Goal: Task Accomplishment & Management: Use online tool/utility

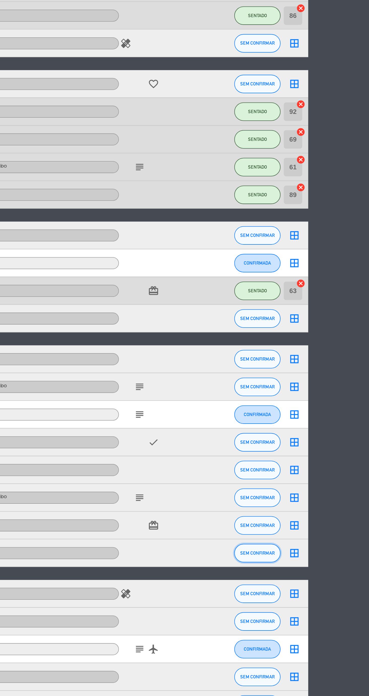
click at [312, 474] on span "SEM CONFIRMAR" at bounding box center [308, 474] width 19 height 3
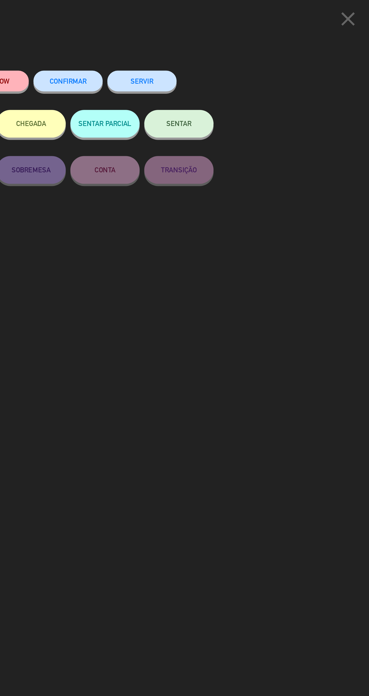
click at [278, 67] on button "SENTAR" at bounding box center [265, 67] width 38 height 15
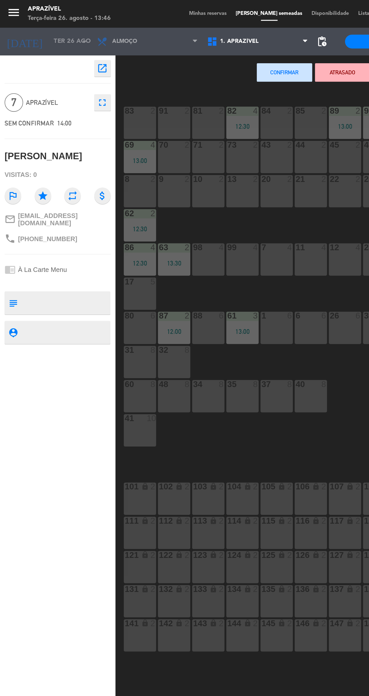
click at [78, 219] on div "60 8" at bounding box center [77, 216] width 18 height 18
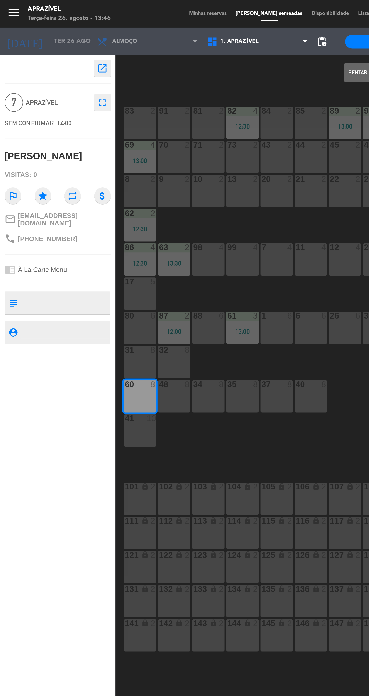
click at [192, 44] on button "Sentar e Atribuir" at bounding box center [203, 40] width 30 height 10
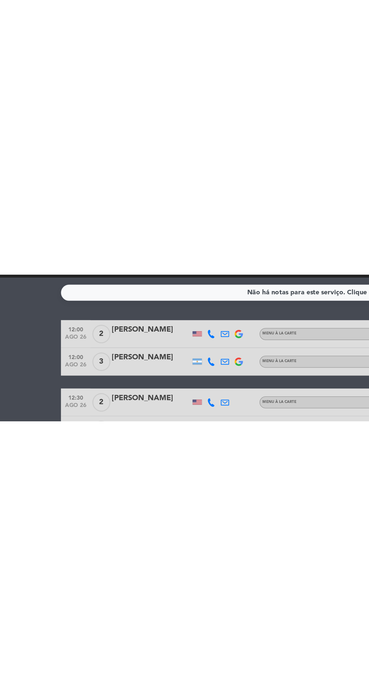
scroll to position [24, 0]
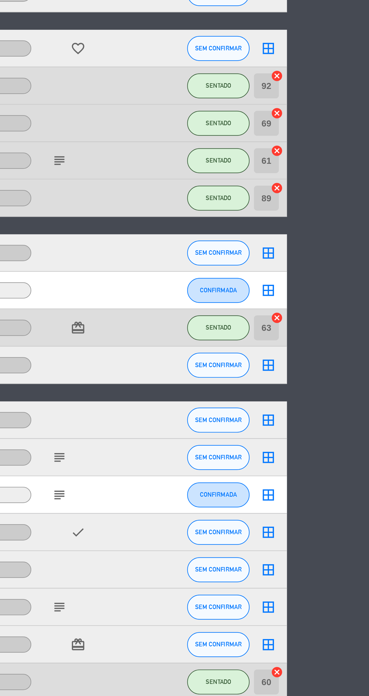
scroll to position [0, 0]
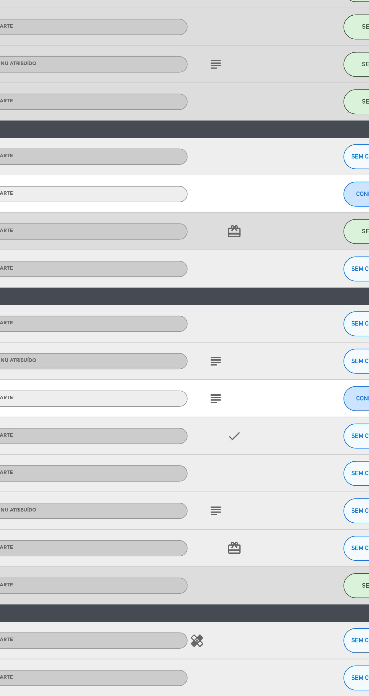
click at [241, 447] on icon "subject" at bounding box center [244, 445] width 6 height 6
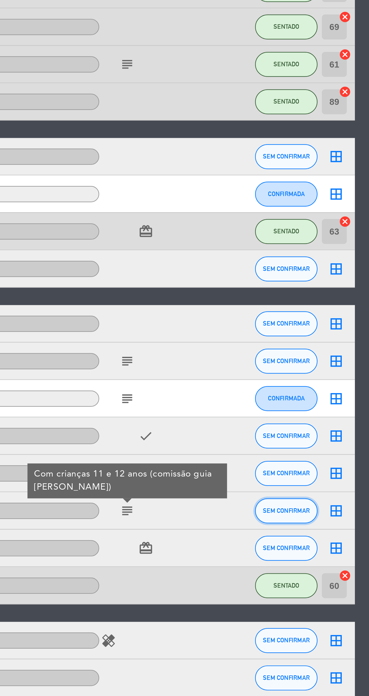
click at [311, 444] on span "SEM CONFIRMAR" at bounding box center [308, 444] width 19 height 3
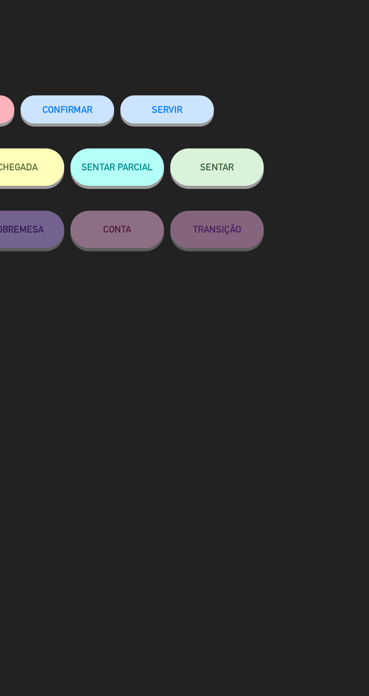
click at [267, 72] on button "SENTAR" at bounding box center [265, 67] width 38 height 15
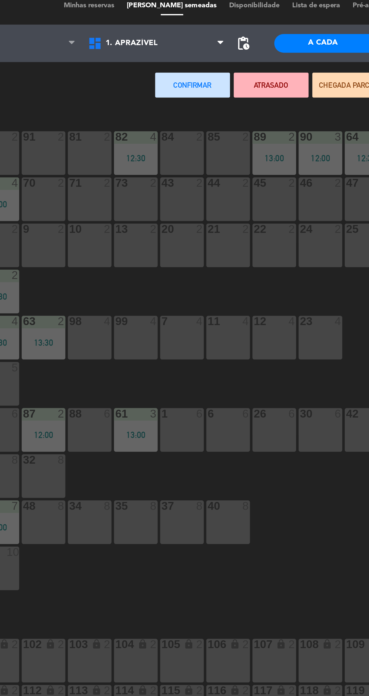
click at [98, 86] on div "70 2" at bounding box center [95, 86] width 18 height 18
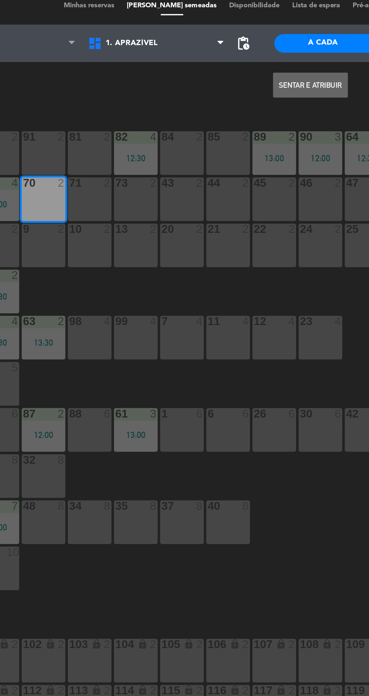
click at [196, 42] on button "Sentar e Atribuir" at bounding box center [203, 40] width 30 height 10
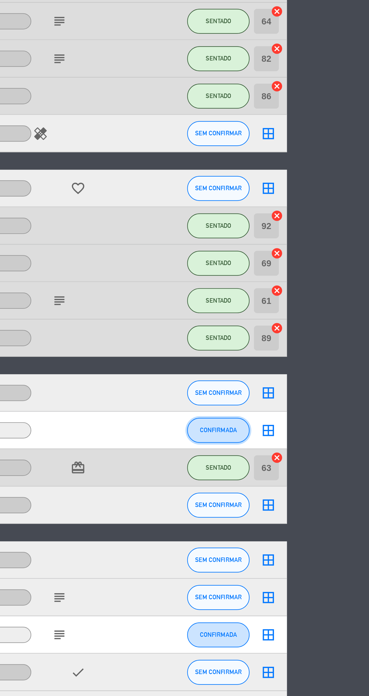
click at [309, 316] on span "CONFIRMADA" at bounding box center [308, 316] width 15 height 3
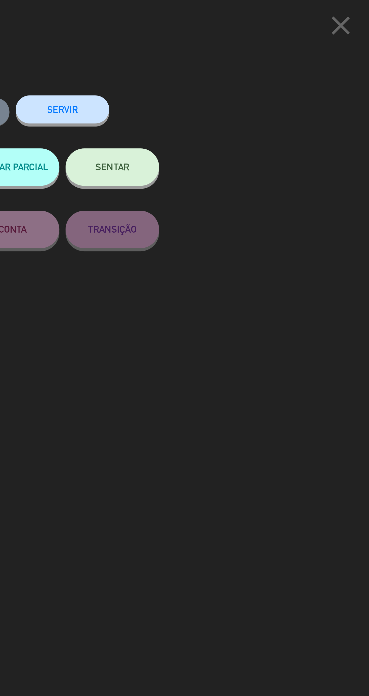
click at [272, 69] on button "SENTAR" at bounding box center [265, 67] width 38 height 15
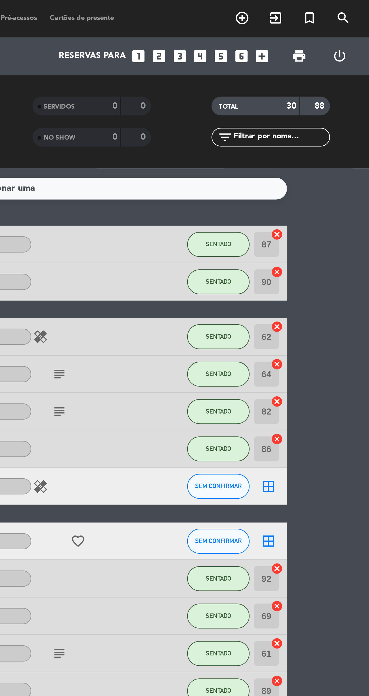
click at [328, 114] on input "90" at bounding box center [327, 114] width 10 height 10
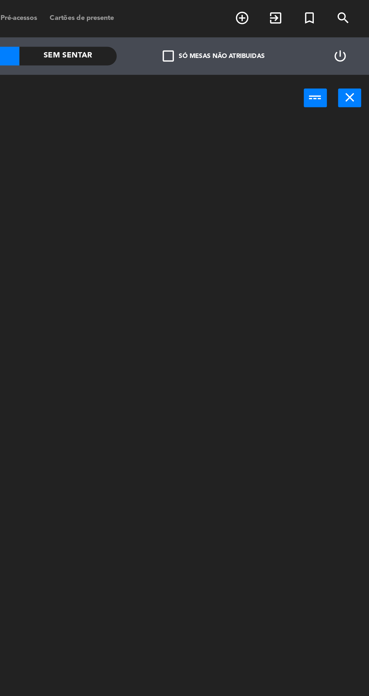
click at [359, 42] on icon "close" at bounding box center [361, 39] width 6 height 6
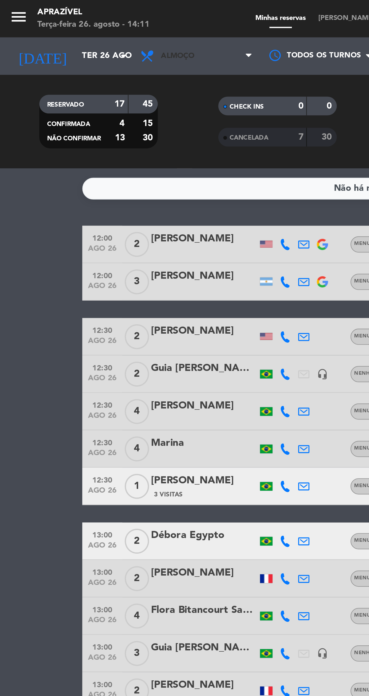
click at [73, 22] on span "Almoço" at bounding box center [72, 23] width 14 height 4
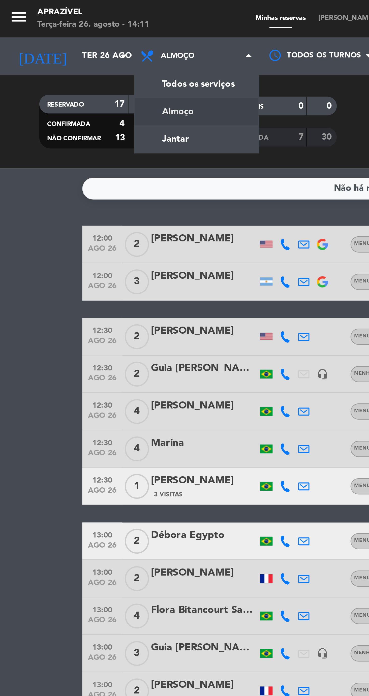
click at [79, 60] on div "menu Aprazível Terça-feira 26. agosto - 14:11 Minhas reservas Mesas semeadas Di…" at bounding box center [184, 34] width 369 height 68
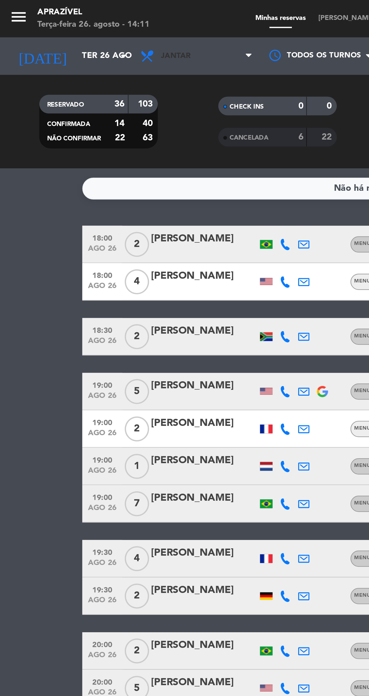
click at [92, 28] on span "Jantar" at bounding box center [79, 22] width 50 height 11
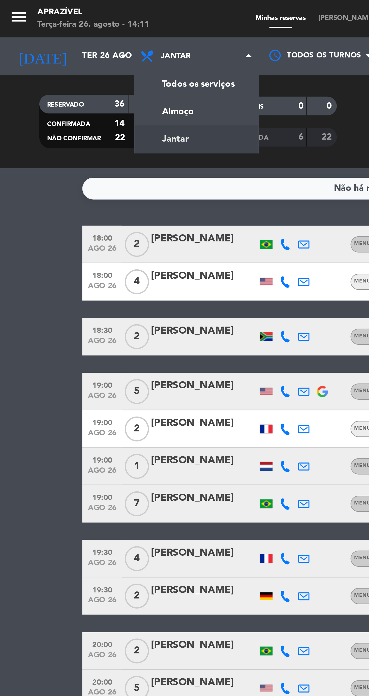
click at [79, 46] on div "menu Aprazível Terça-feira 26. agosto - 14:11 Minhas reservas Mesas semeadas Di…" at bounding box center [184, 34] width 369 height 68
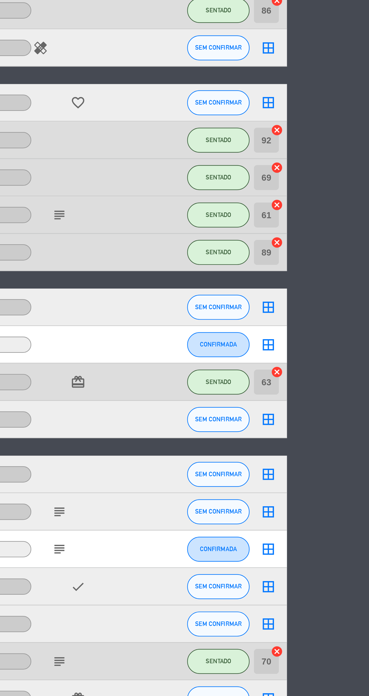
click at [245, 446] on icon "subject" at bounding box center [244, 445] width 6 height 6
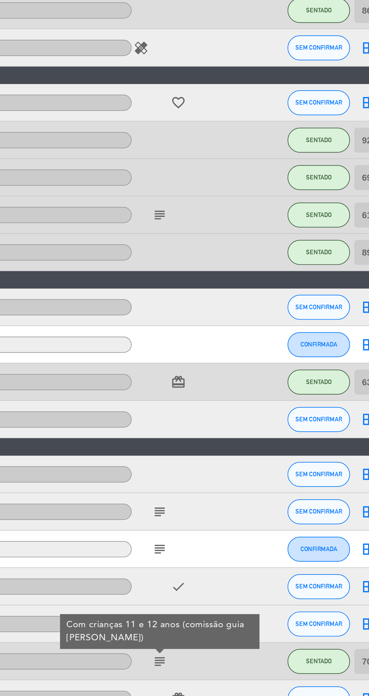
click at [326, 397] on icon "border_all" at bounding box center [328, 399] width 6 height 6
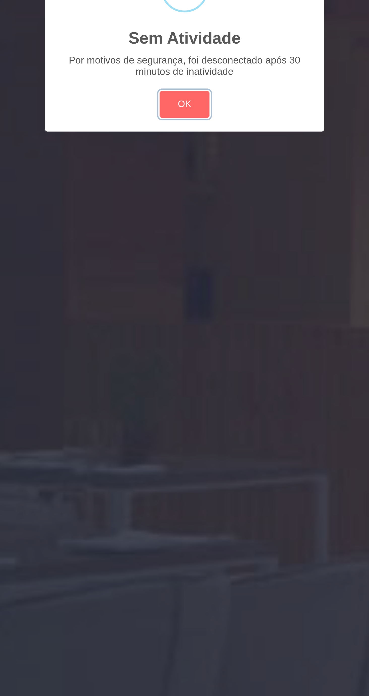
click at [183, 375] on button "OK" at bounding box center [184, 375] width 20 height 11
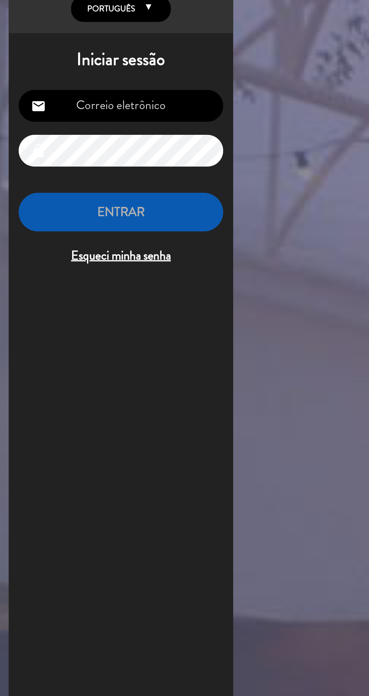
click at [68, 80] on input "email" at bounding box center [51, 78] width 83 height 13
type input "[EMAIL_ADDRESS][DOMAIN_NAME]"
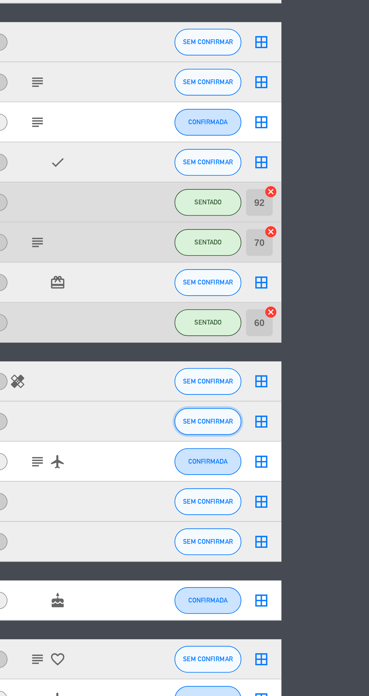
click at [312, 240] on button "SEM CONFIRMAR" at bounding box center [307, 237] width 25 height 10
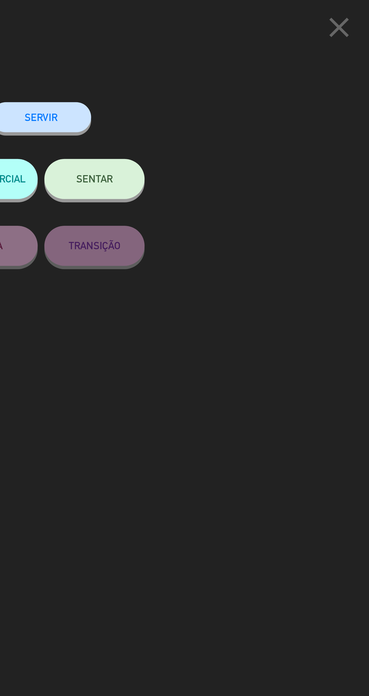
click at [274, 72] on button "SENTAR" at bounding box center [265, 67] width 38 height 15
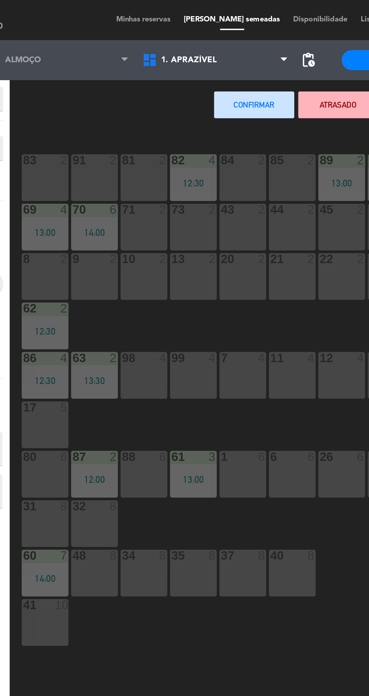
click at [114, 69] on div "81 2" at bounding box center [114, 67] width 18 height 18
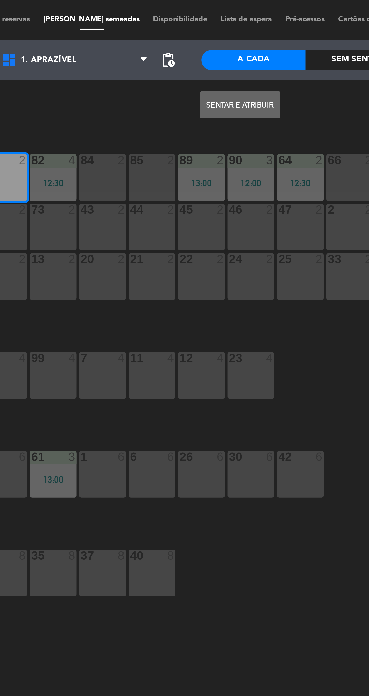
click at [198, 39] on button "Sentar e Atribuir" at bounding box center [203, 40] width 30 height 10
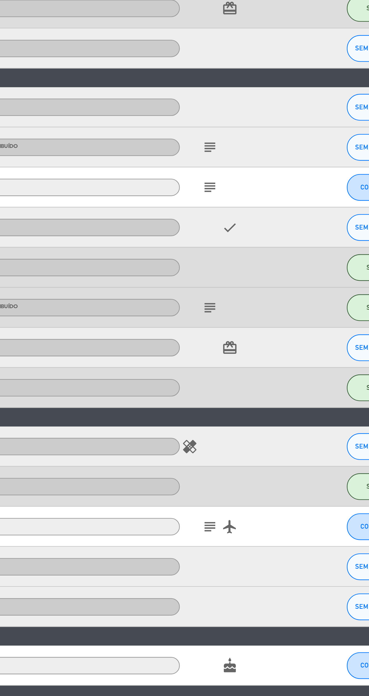
click at [251, 445] on icon "card_giftcard" at bounding box center [251, 445] width 6 height 6
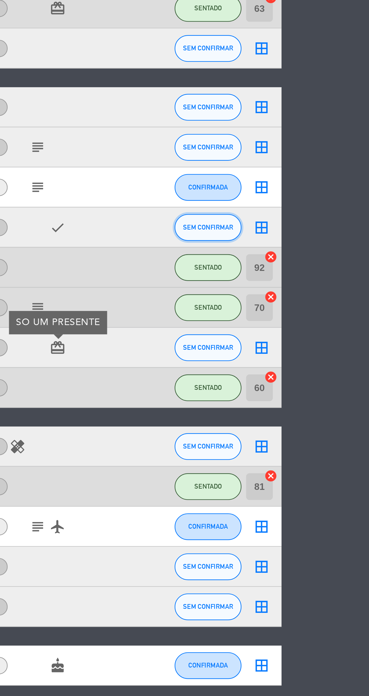
click at [306, 399] on span "SEM CONFIRMAR" at bounding box center [308, 399] width 19 height 3
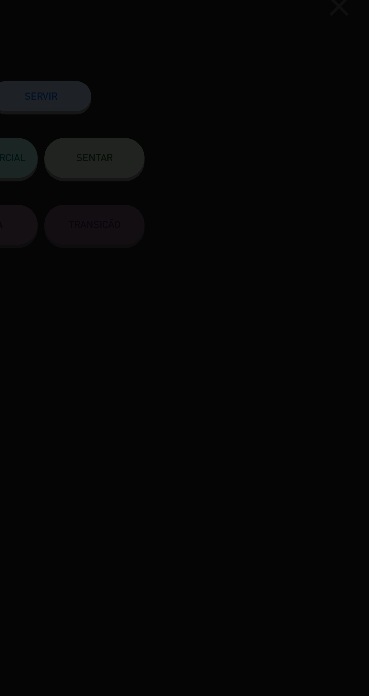
click at [271, 70] on div at bounding box center [184, 348] width 369 height 696
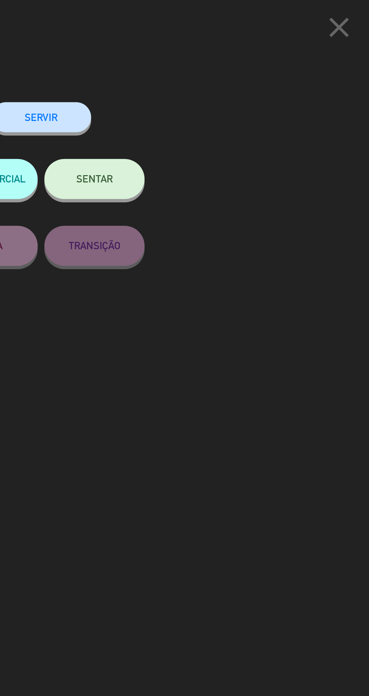
click at [270, 69] on span "SENTAR" at bounding box center [265, 67] width 14 height 4
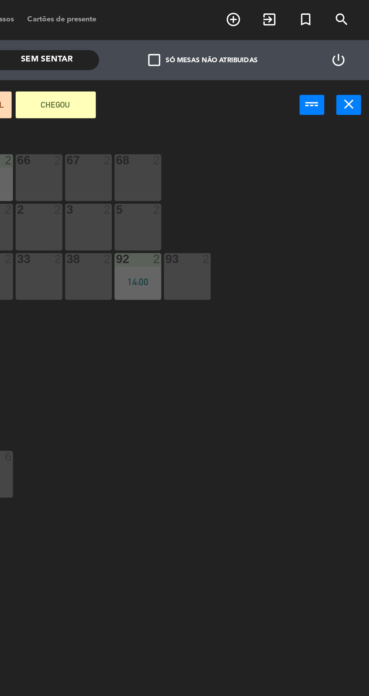
click at [361, 40] on icon "close" at bounding box center [361, 39] width 6 height 6
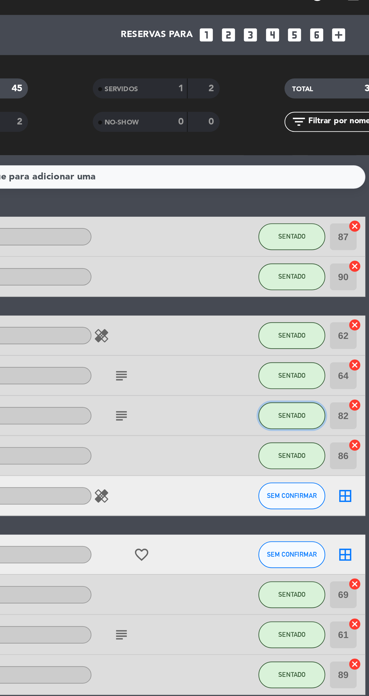
click at [305, 169] on button "SENTADO" at bounding box center [307, 166] width 25 height 10
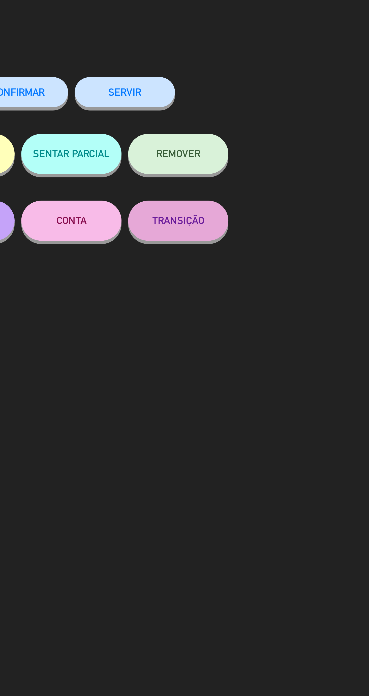
click at [255, 48] on button "SERVIR" at bounding box center [245, 44] width 38 height 11
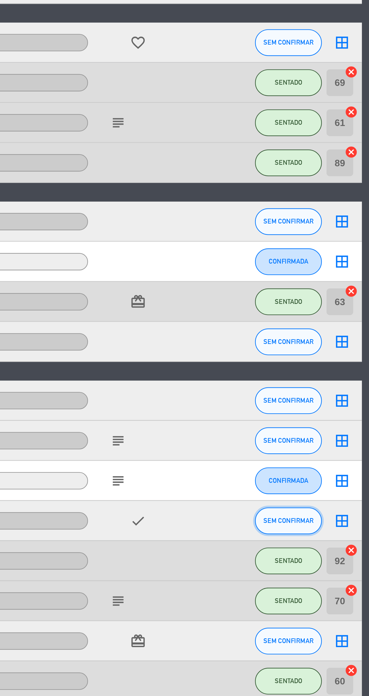
click at [308, 384] on span "SEM CONFIRMAR" at bounding box center [308, 384] width 19 height 3
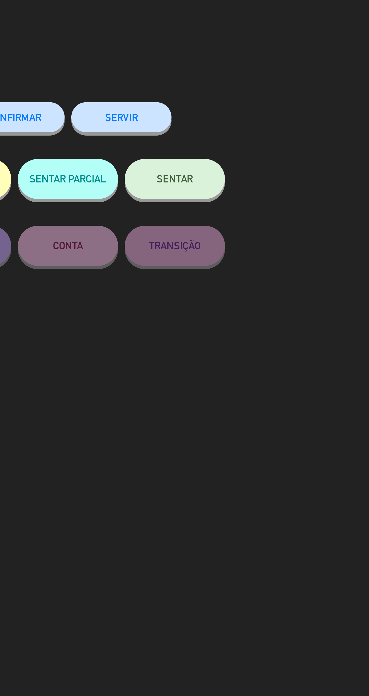
click at [273, 74] on button "SENTAR" at bounding box center [265, 67] width 38 height 15
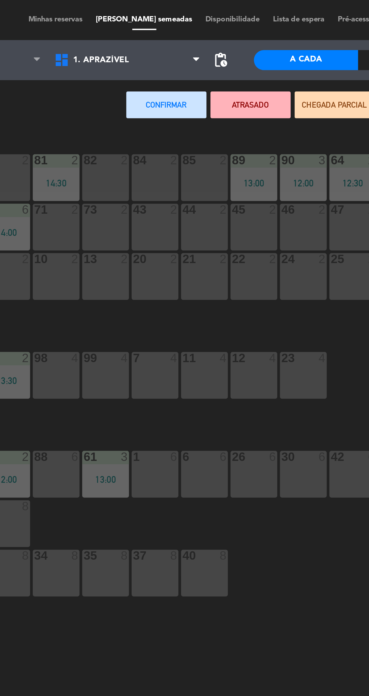
click at [132, 70] on div "82 2" at bounding box center [133, 67] width 18 height 18
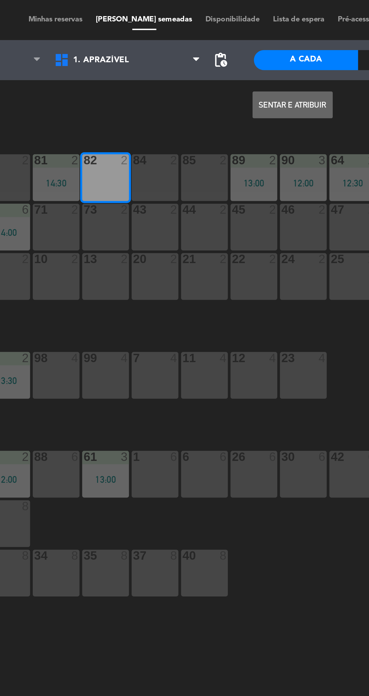
click at [200, 38] on button "Sentar e Atribuir" at bounding box center [203, 40] width 30 height 10
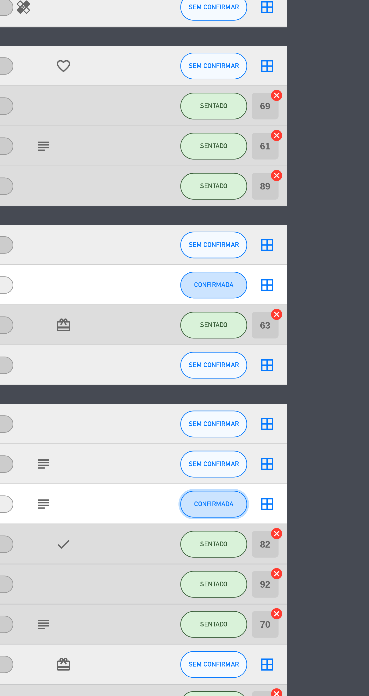
click at [313, 367] on button "CONFIRMADA" at bounding box center [307, 369] width 25 height 10
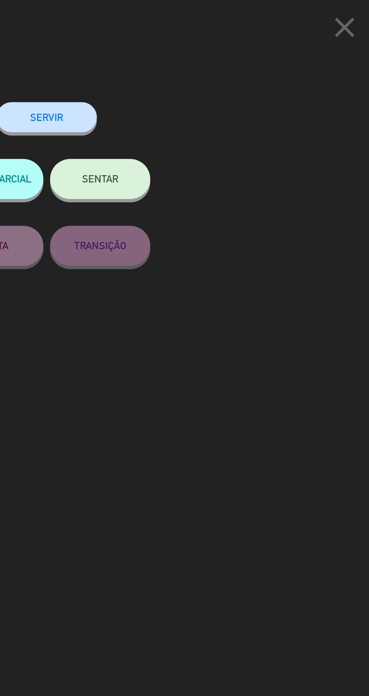
click at [272, 70] on span "SENTAR" at bounding box center [265, 67] width 14 height 4
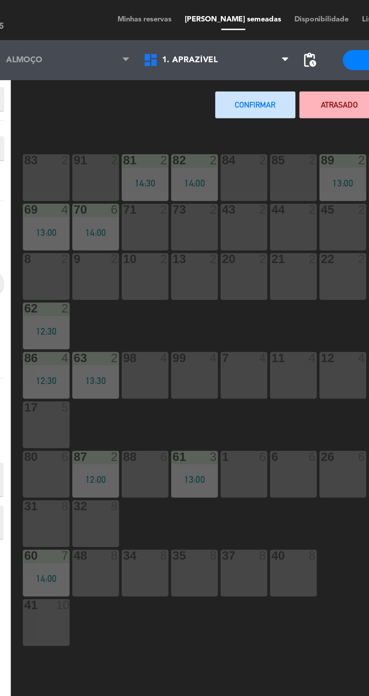
click at [72, 183] on div "80 6" at bounding box center [77, 179] width 18 height 18
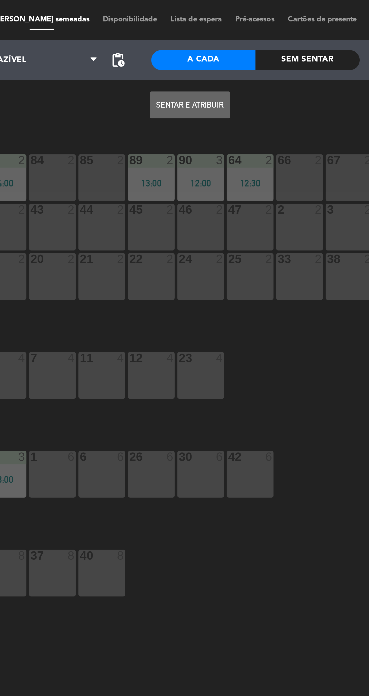
click at [208, 42] on button "Sentar e Atribuir" at bounding box center [203, 40] width 30 height 10
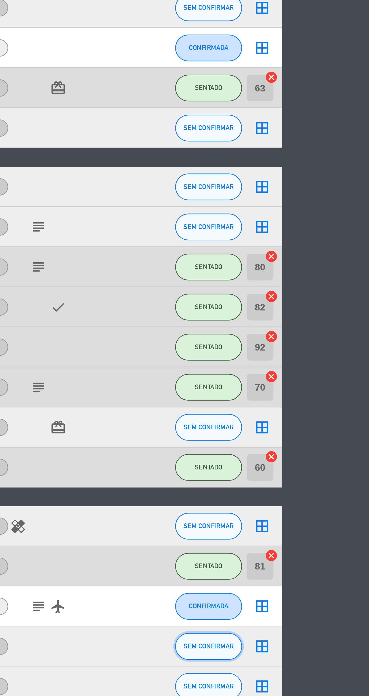
click at [302, 517] on button "SEM CONFIRMAR" at bounding box center [307, 512] width 25 height 10
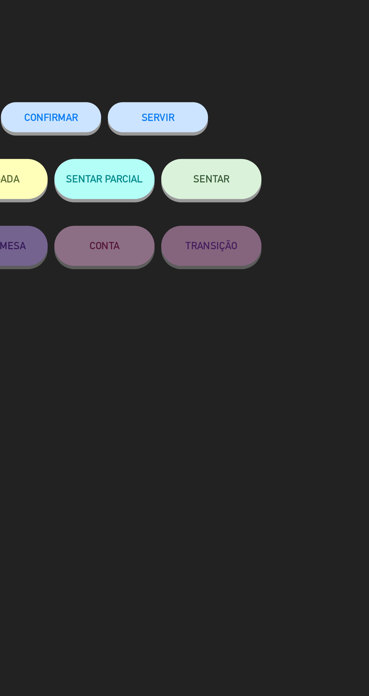
click at [273, 69] on button "SENTAR" at bounding box center [265, 67] width 38 height 15
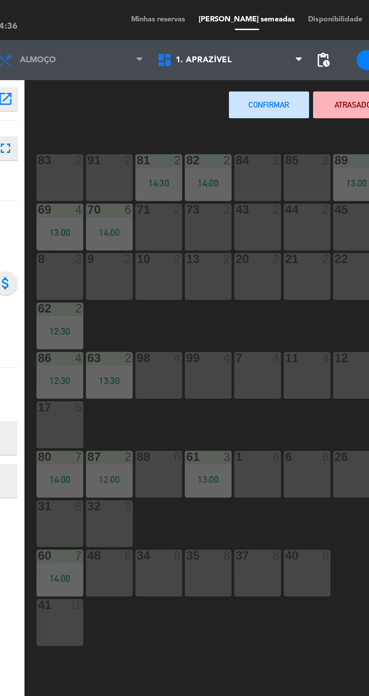
click at [151, 67] on div "84 2" at bounding box center [151, 67] width 18 height 18
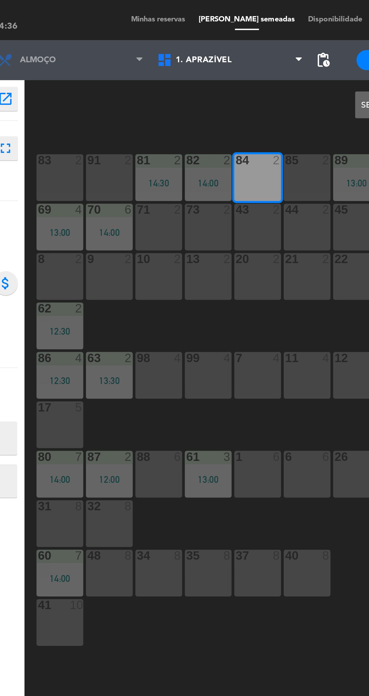
click at [189, 39] on button "Sentar e Atribuir" at bounding box center [203, 40] width 30 height 10
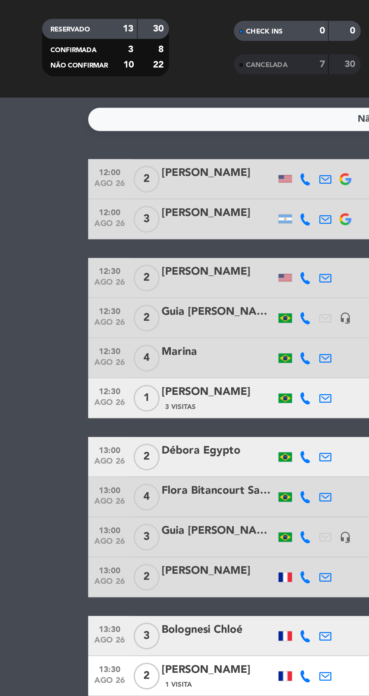
click at [3, 262] on bookings-row "12:00 [DATE] 2 [PERSON_NAME] À La Carte SENTADO 87 cancel 12:00 [DATE] 3 [PERSO…" at bounding box center [184, 335] width 369 height 488
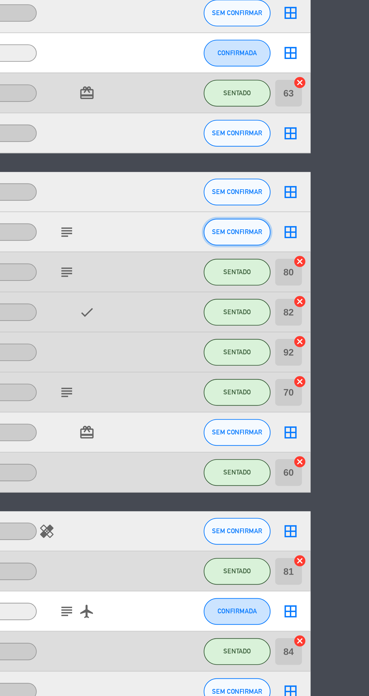
click at [312, 353] on span "SEM CONFIRMAR" at bounding box center [308, 353] width 19 height 3
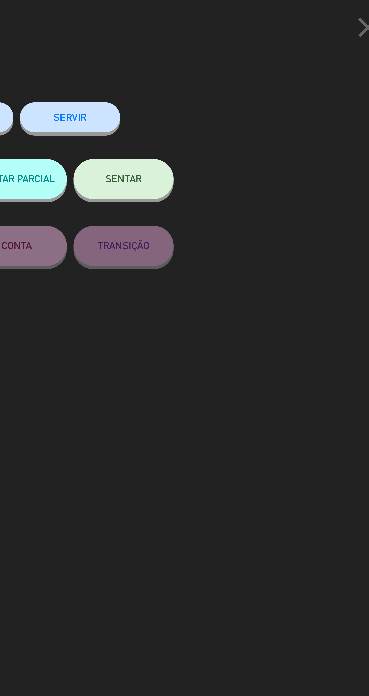
click at [273, 72] on button "SENTAR" at bounding box center [265, 67] width 38 height 15
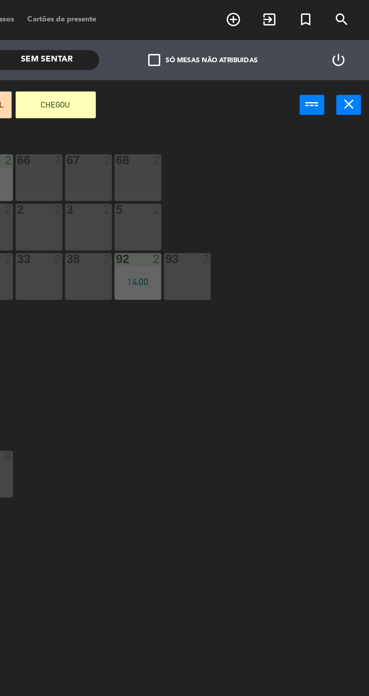
click at [280, 61] on div at bounding box center [281, 60] width 8 height 5
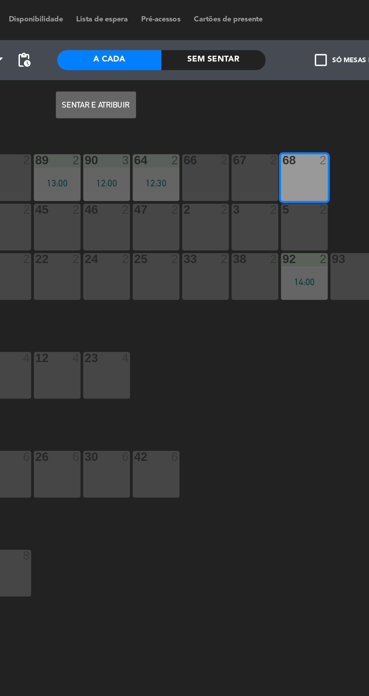
click at [212, 39] on button "Sentar e Atribuir" at bounding box center [203, 40] width 30 height 10
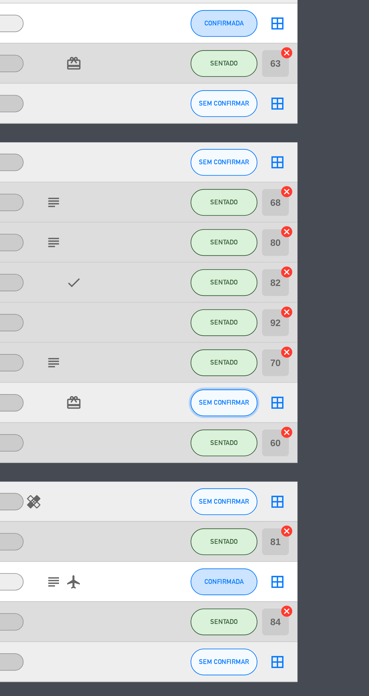
click at [307, 429] on span "SEM CONFIRMAR" at bounding box center [308, 429] width 19 height 3
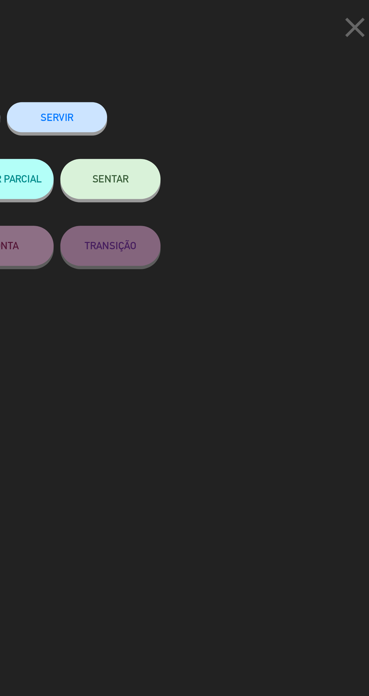
click at [280, 69] on button "SENTAR" at bounding box center [265, 67] width 38 height 15
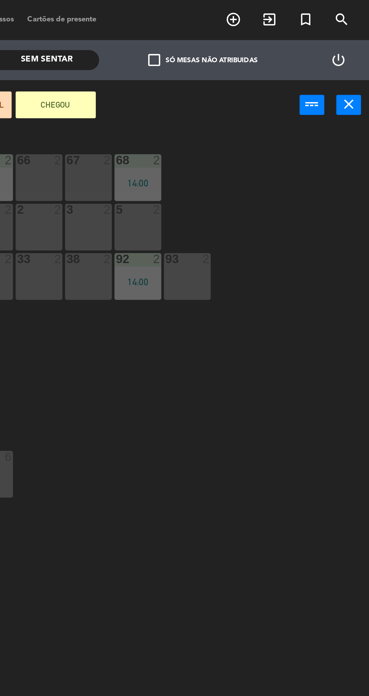
click at [364, 38] on icon "close" at bounding box center [361, 39] width 6 height 6
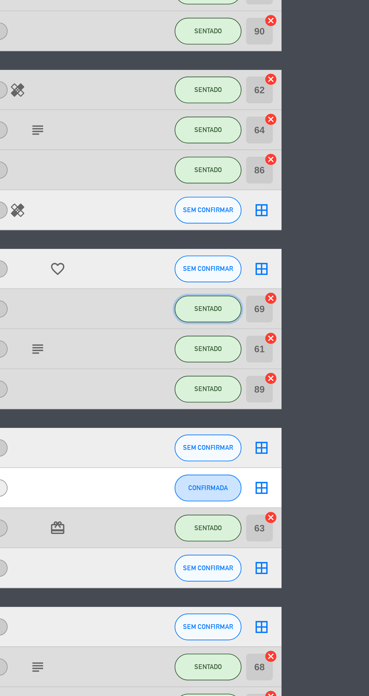
click at [307, 218] on span "SENTADO" at bounding box center [308, 218] width 10 height 3
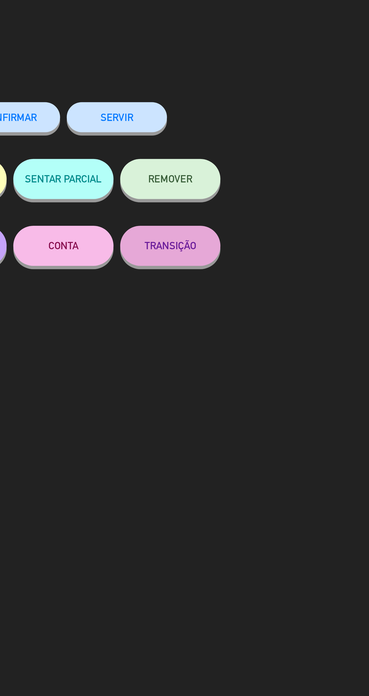
click at [248, 44] on button "SERVIR" at bounding box center [245, 44] width 38 height 11
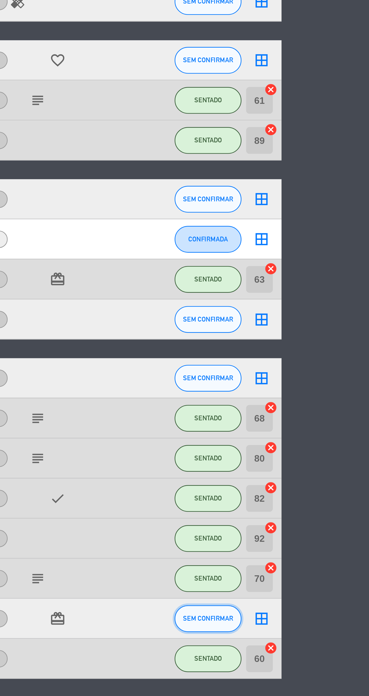
click at [313, 416] on button "SEM CONFIRMAR" at bounding box center [307, 414] width 25 height 10
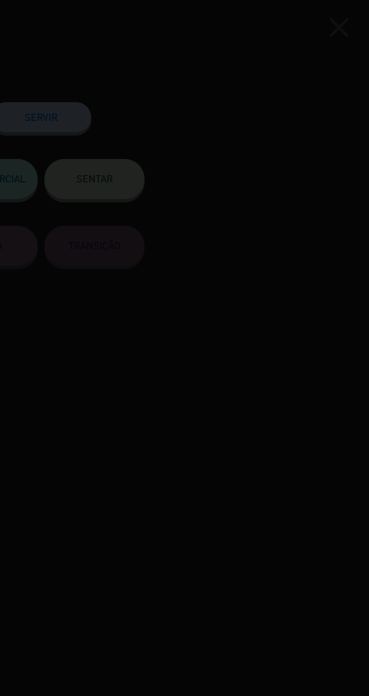
click at [274, 67] on div at bounding box center [184, 348] width 369 height 696
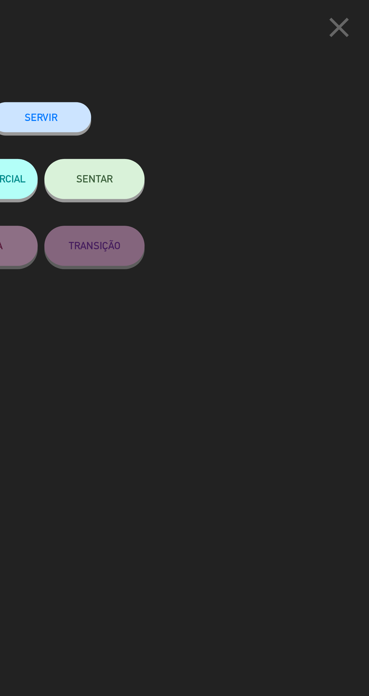
click at [274, 67] on button "SENTAR" at bounding box center [265, 67] width 38 height 15
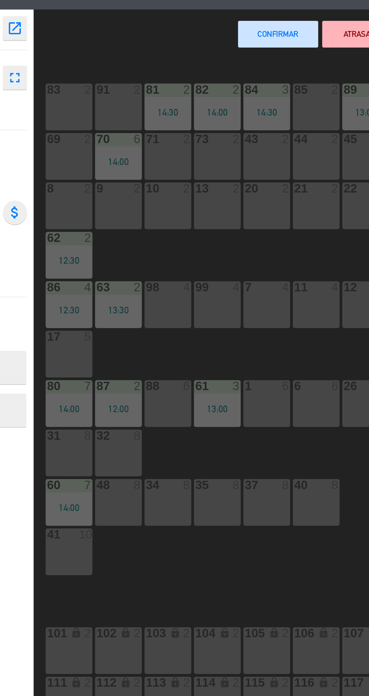
click at [74, 87] on div "69 2" at bounding box center [77, 86] width 18 height 18
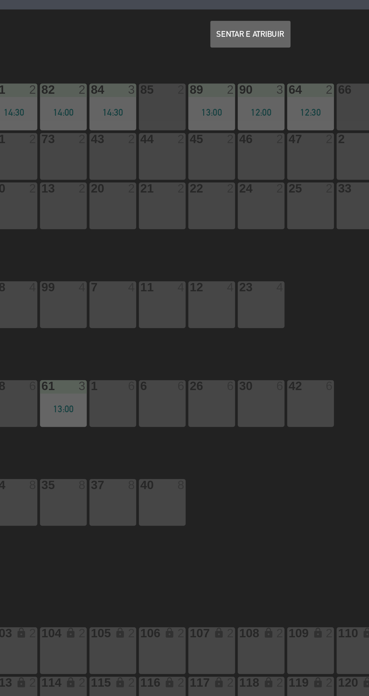
click at [205, 44] on button "Sentar e Atribuir" at bounding box center [203, 40] width 30 height 10
